Goal: Check status: Check status

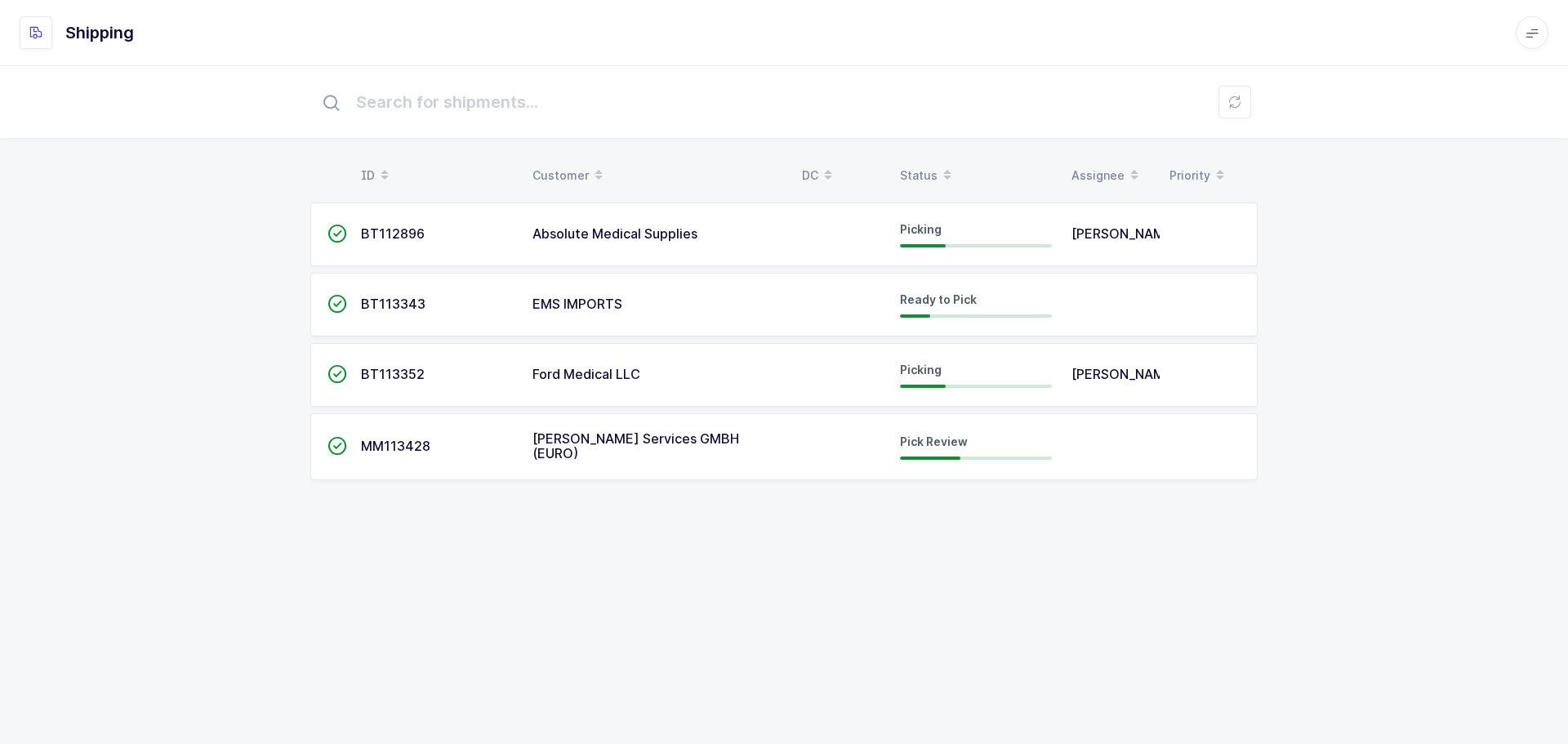
click at [934, 167] on div "Status" at bounding box center [976, 176] width 152 height 28
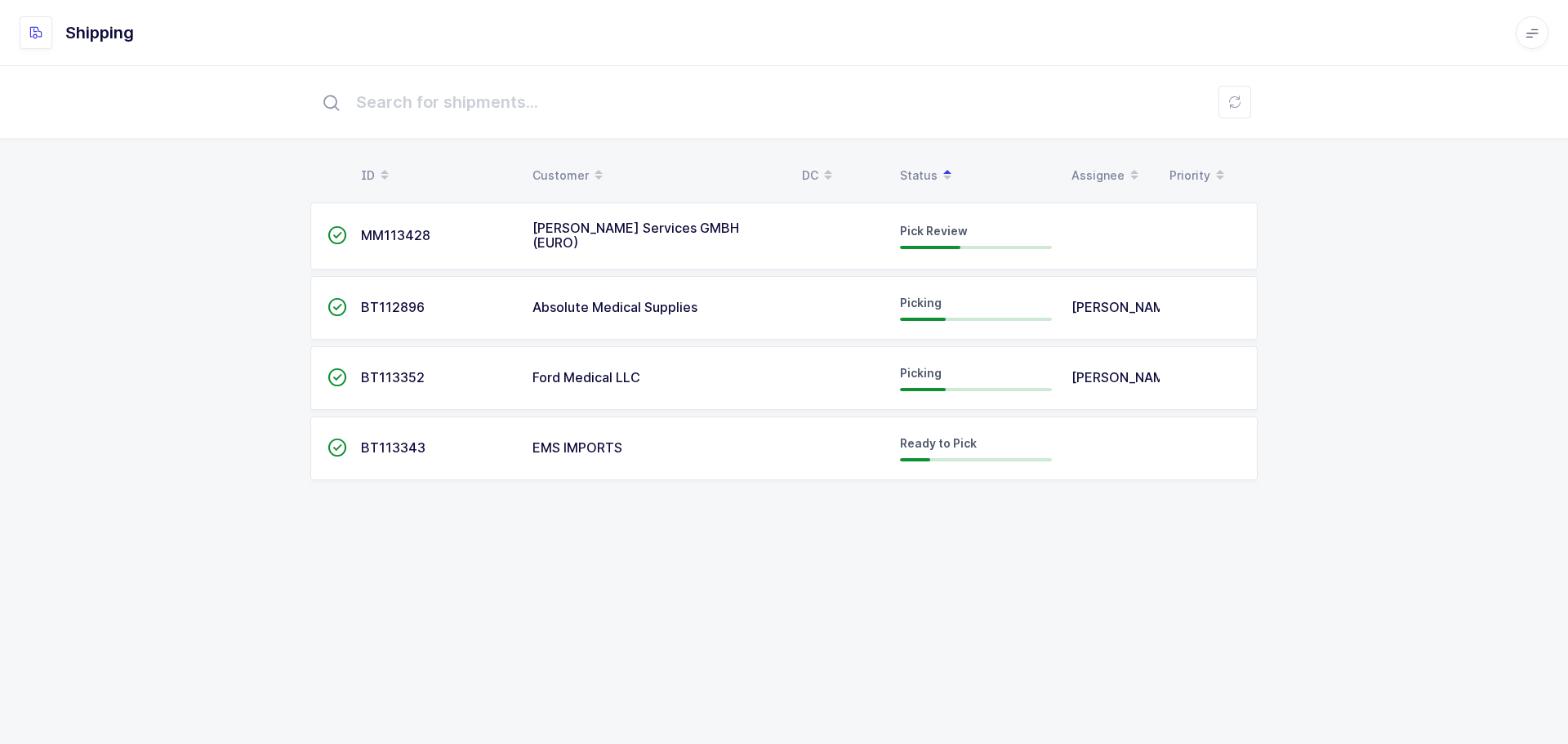
click at [610, 219] on td "Henry Schein Services GMBH (EURO)" at bounding box center [657, 236] width 270 height 67
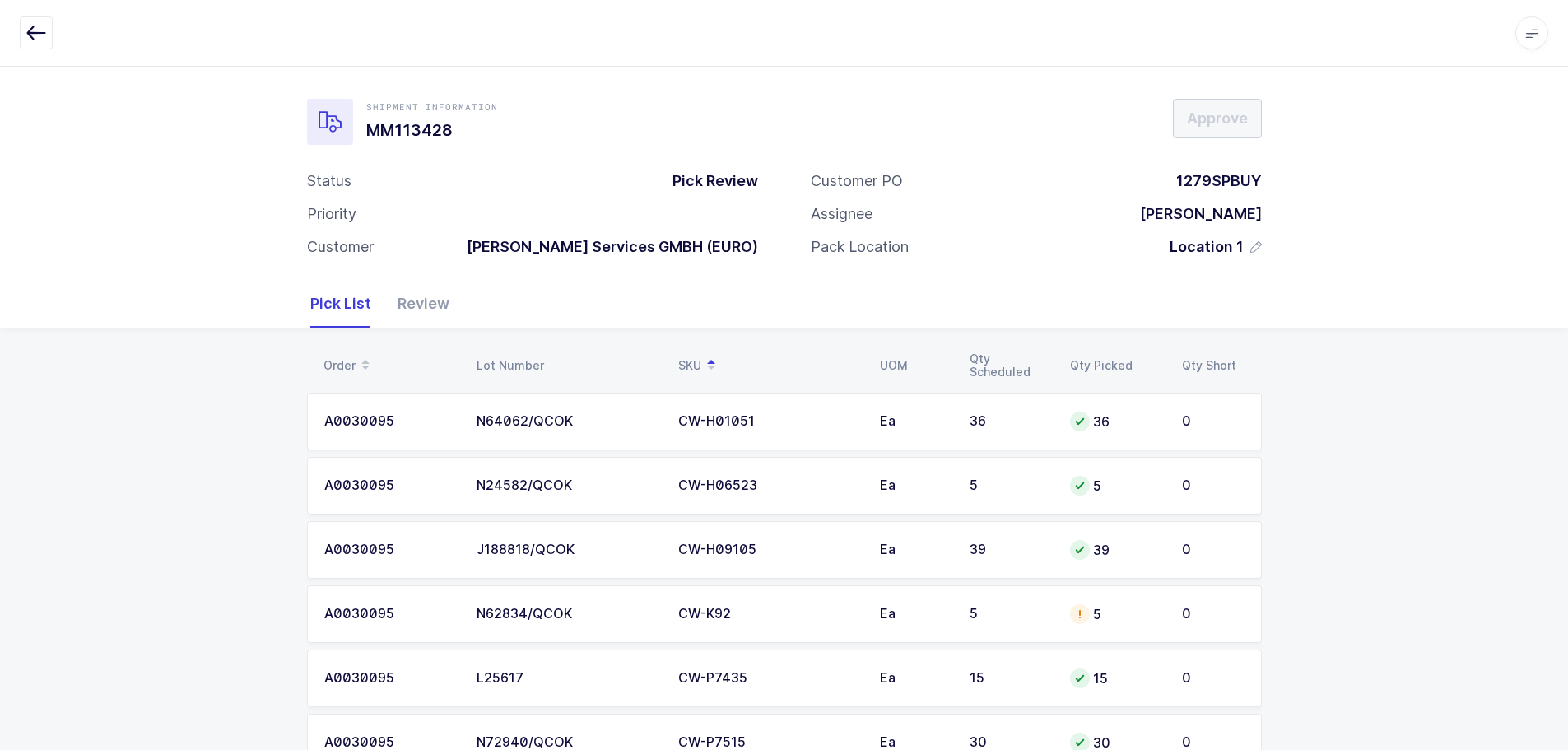
click at [447, 305] on div "Review" at bounding box center [417, 303] width 65 height 48
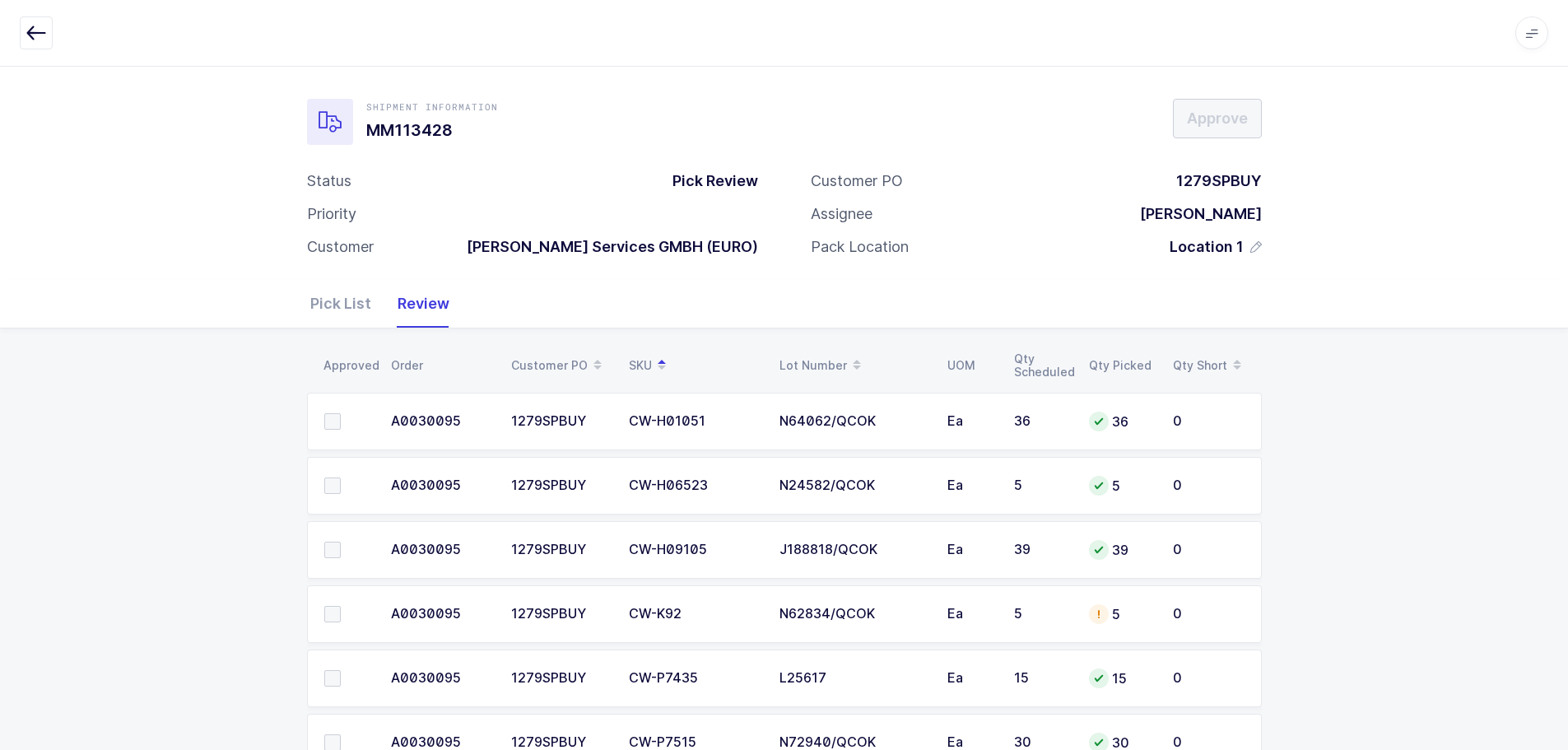
click at [48, 36] on button "button" at bounding box center [36, 33] width 33 height 33
